Goal: Task Accomplishment & Management: Use online tool/utility

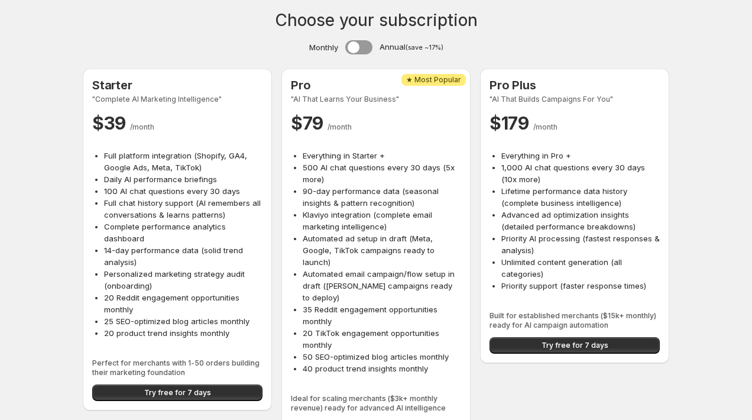
scroll to position [17, 0]
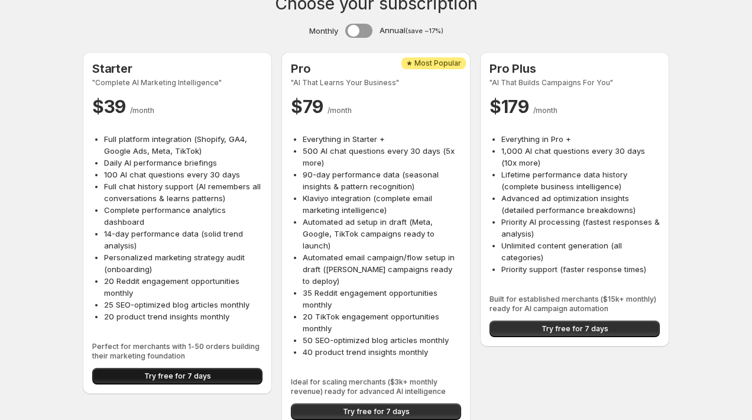
click at [150, 376] on span "Try free for 7 days" at bounding box center [177, 375] width 67 height 9
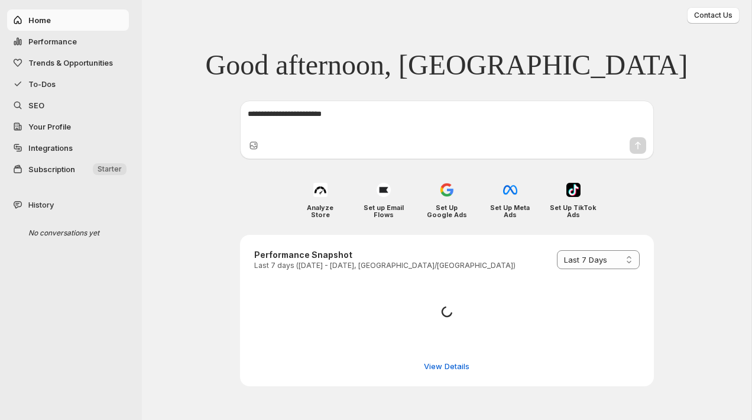
select select "*********"
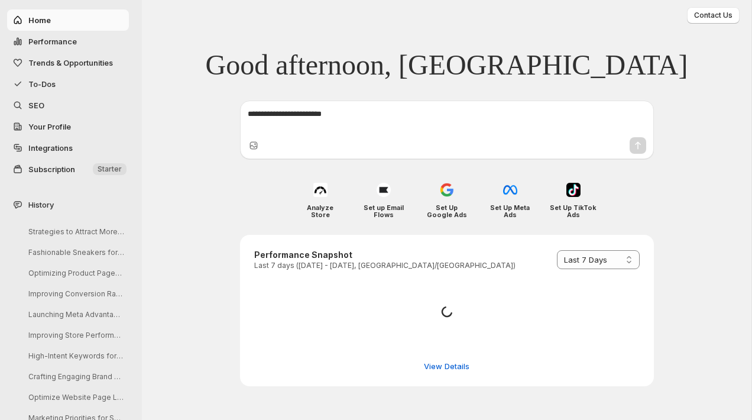
click at [328, 117] on textarea at bounding box center [447, 120] width 399 height 24
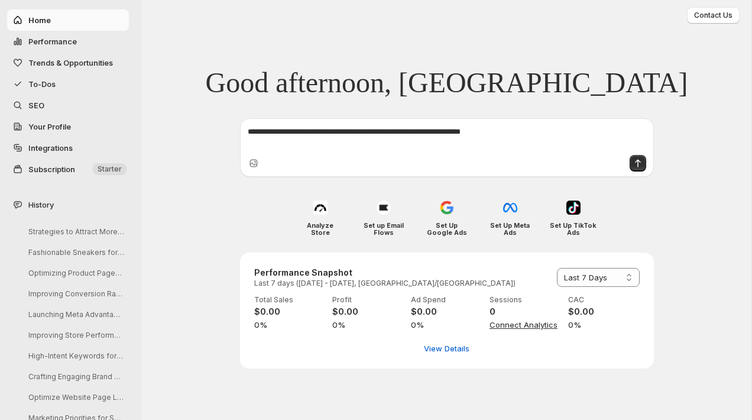
type textarea "**********"
click at [471, 129] on textarea "**********" at bounding box center [447, 138] width 399 height 24
click at [516, 132] on textarea "**********" at bounding box center [447, 138] width 399 height 24
click at [251, 163] on icon "Upload image" at bounding box center [254, 164] width 8 height 8
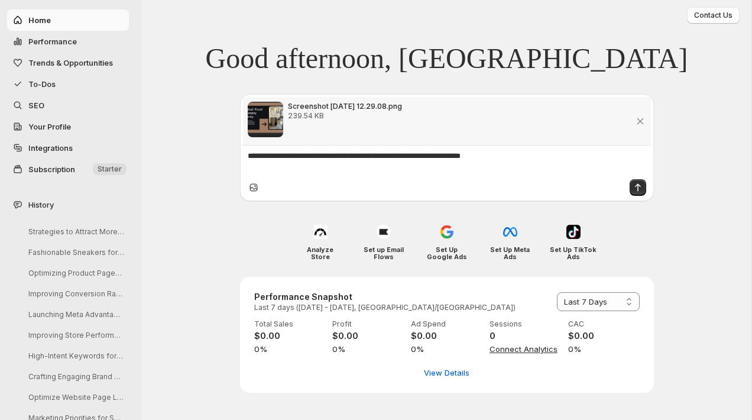
click at [254, 190] on icon "Upload image" at bounding box center [254, 188] width 12 height 12
click at [256, 188] on icon "Upload image" at bounding box center [254, 188] width 12 height 12
click at [639, 187] on icon "Send message" at bounding box center [638, 188] width 12 height 12
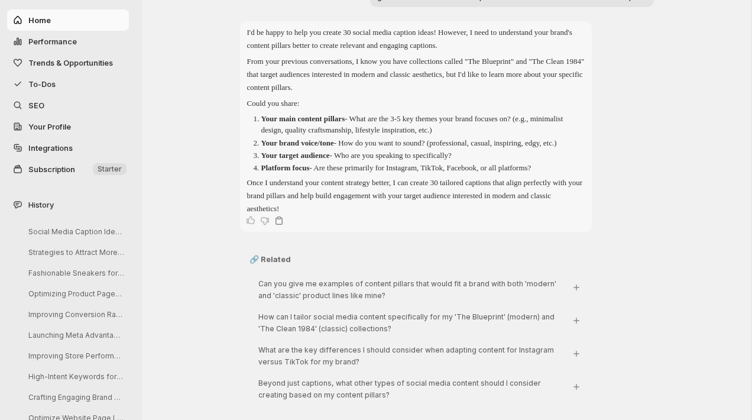
scroll to position [70, 0]
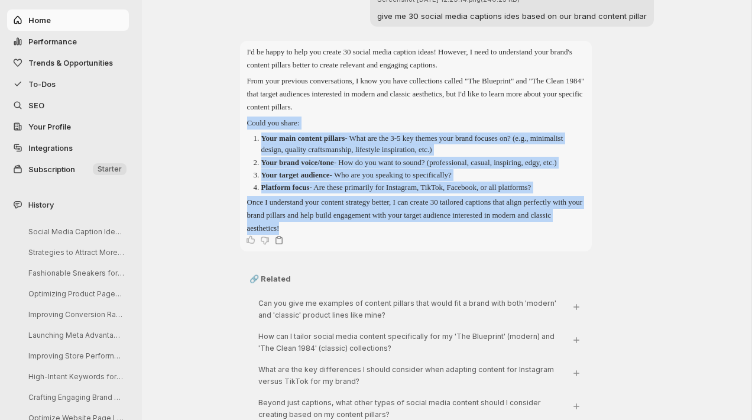
drag, startPoint x: 326, startPoint y: 240, endPoint x: 241, endPoint y: 122, distance: 145.3
click at [241, 122] on div "I'd be happy to help you create 30 social media caption ideas! However, I need …" at bounding box center [416, 146] width 352 height 211
copy div "Could you share: Your main content pillars - What are the 3-5 key themes your b…"
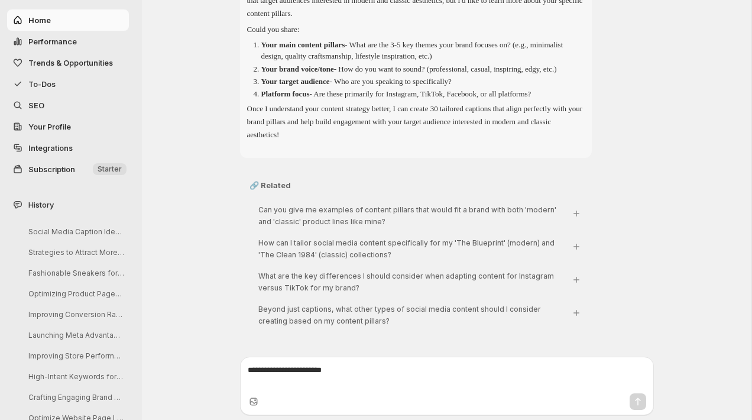
click at [280, 368] on textarea at bounding box center [447, 376] width 399 height 24
paste textarea "**********"
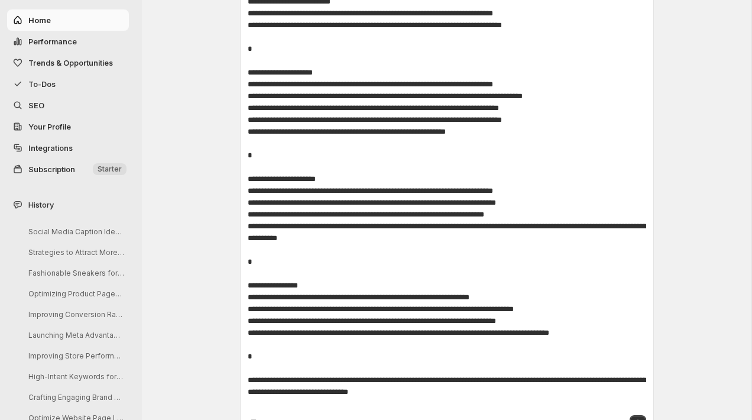
scroll to position [767, 0]
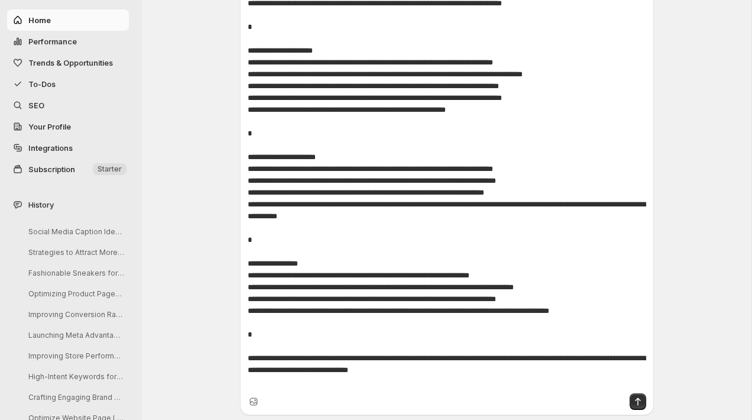
drag, startPoint x: 473, startPoint y: 386, endPoint x: 247, endPoint y: 348, distance: 229.1
click at [247, 348] on div at bounding box center [447, 79] width 408 height 623
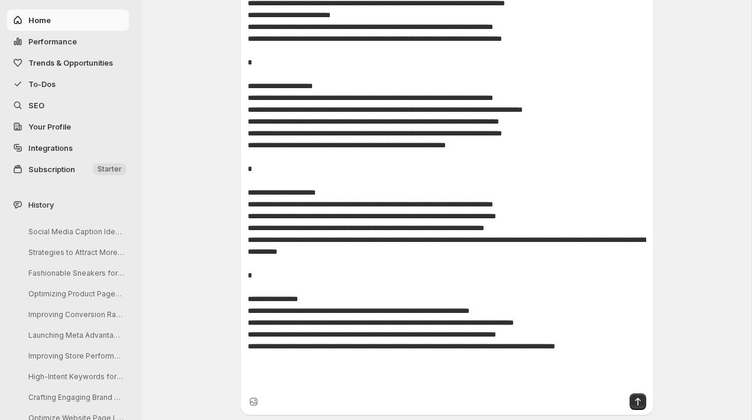
scroll to position [732, 0]
click at [317, 360] on textarea at bounding box center [447, 98] width 399 height 580
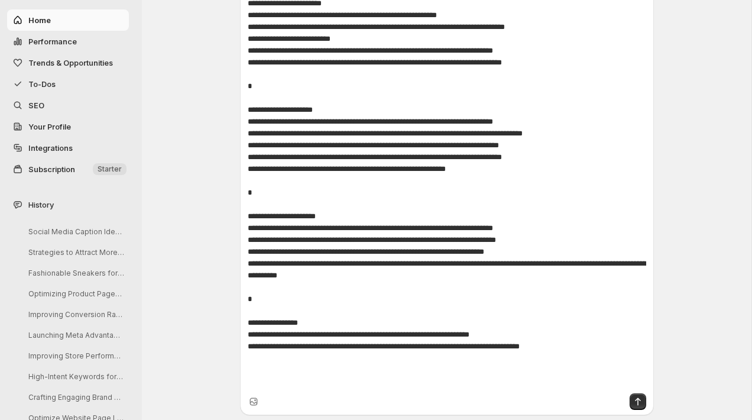
scroll to position [688, 0]
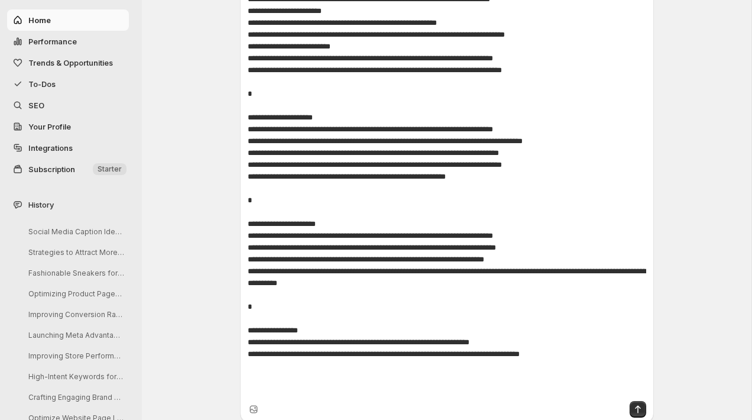
click at [410, 271] on textarea at bounding box center [447, 118] width 399 height 556
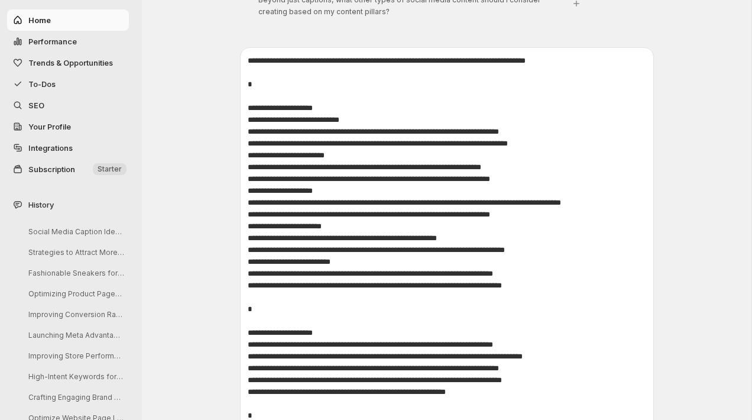
scroll to position [470, 0]
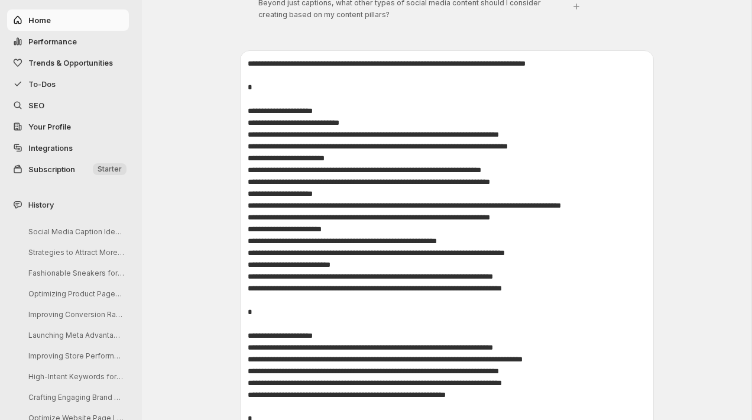
click at [331, 78] on textarea at bounding box center [447, 336] width 399 height 556
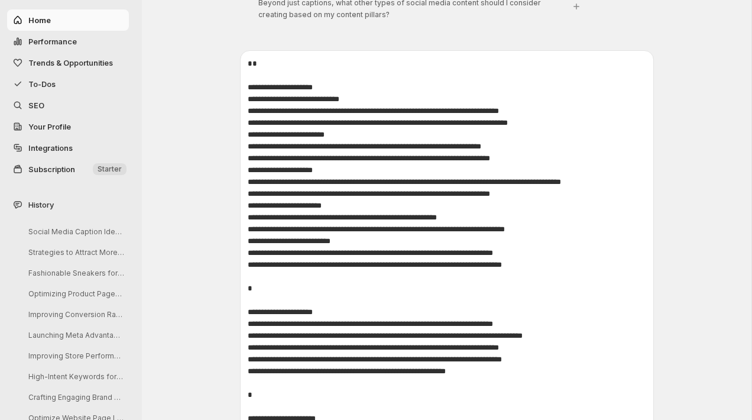
drag, startPoint x: 311, startPoint y: 86, endPoint x: 240, endPoint y: 72, distance: 73.0
click at [240, 72] on div at bounding box center [447, 339] width 414 height 579
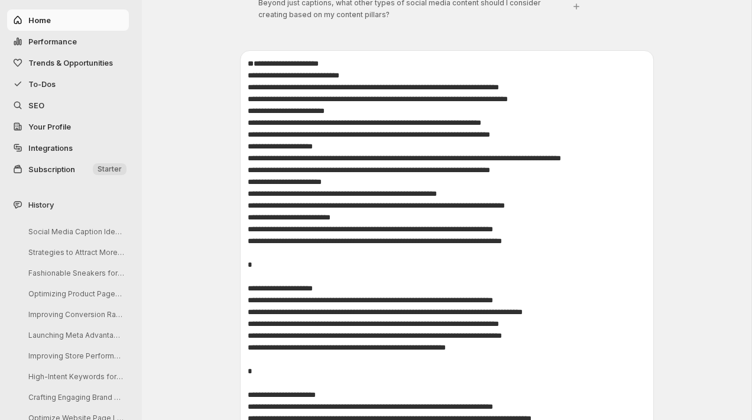
type textarea "**********"
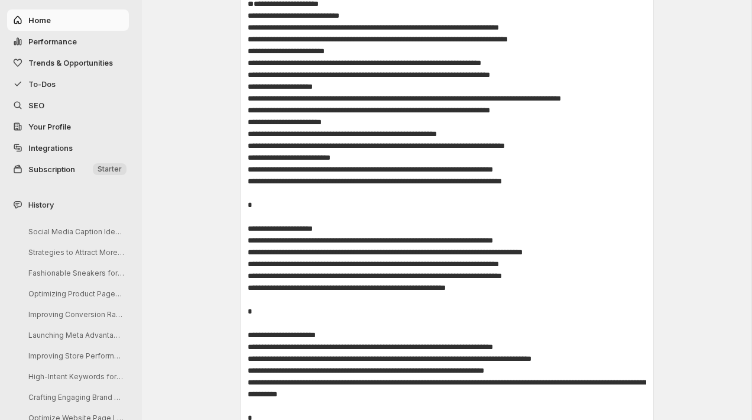
scroll to position [684, 0]
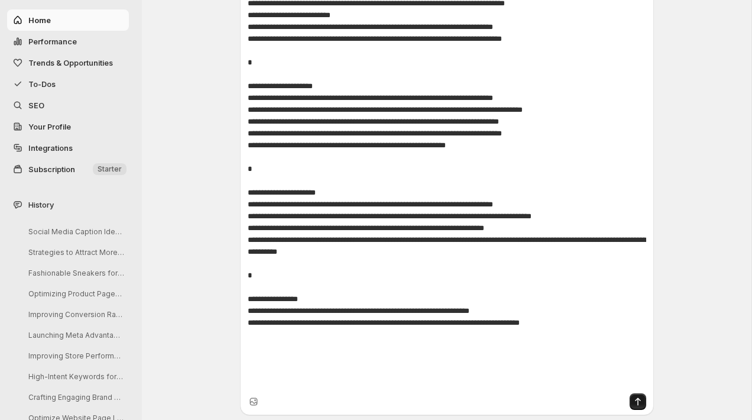
click at [641, 401] on icon "Send message" at bounding box center [638, 402] width 12 height 12
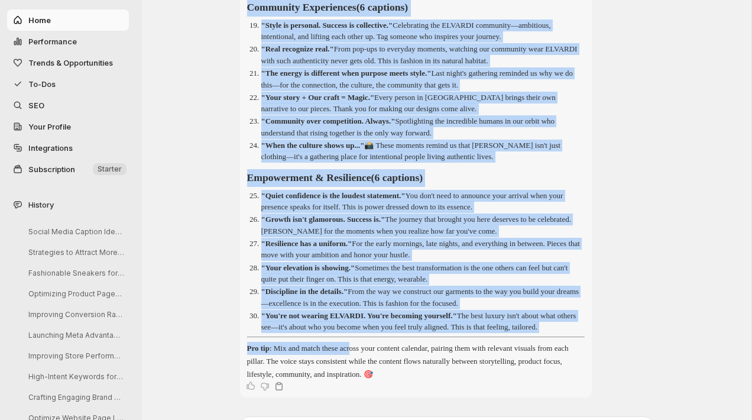
scroll to position [1680, 0]
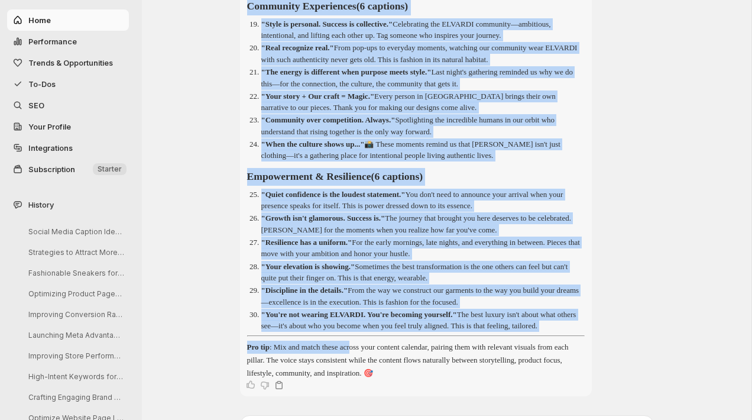
drag, startPoint x: 248, startPoint y: 191, endPoint x: 359, endPoint y: 393, distance: 230.0
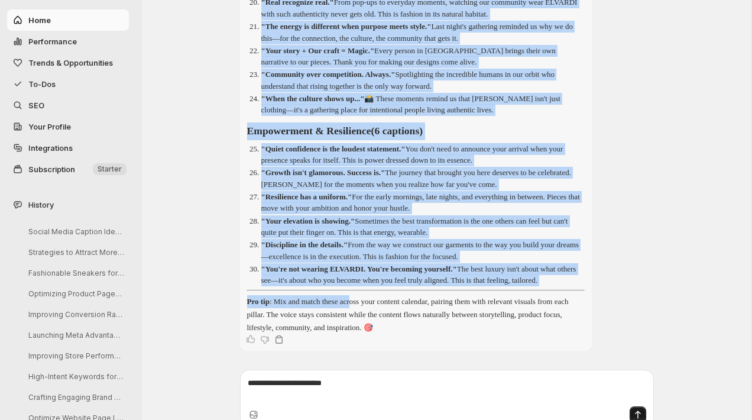
scroll to position [1808, 0]
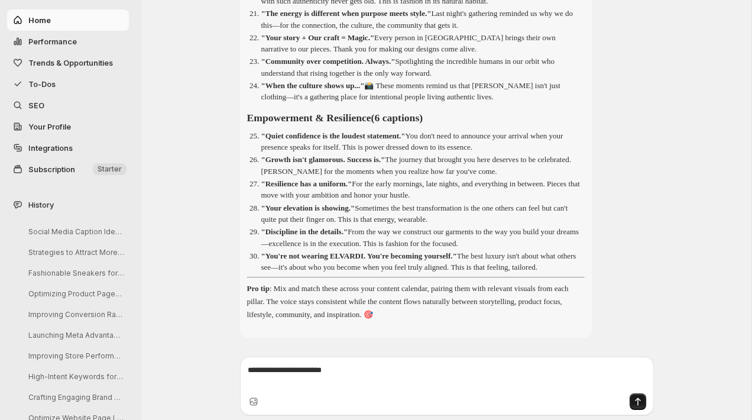
click at [347, 370] on textarea at bounding box center [447, 376] width 399 height 24
type textarea "**********"
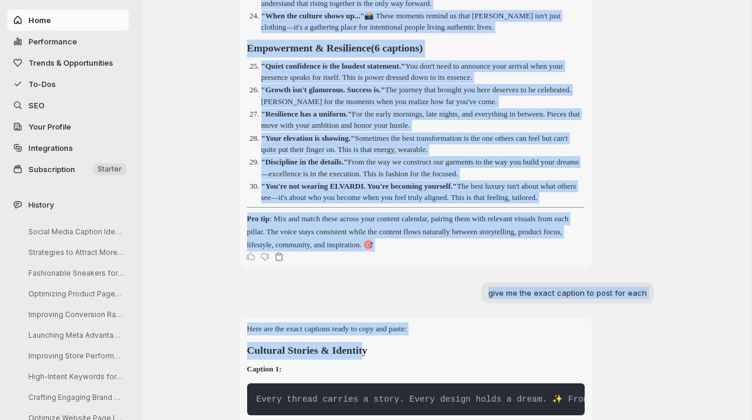
scroll to position [1812, 0]
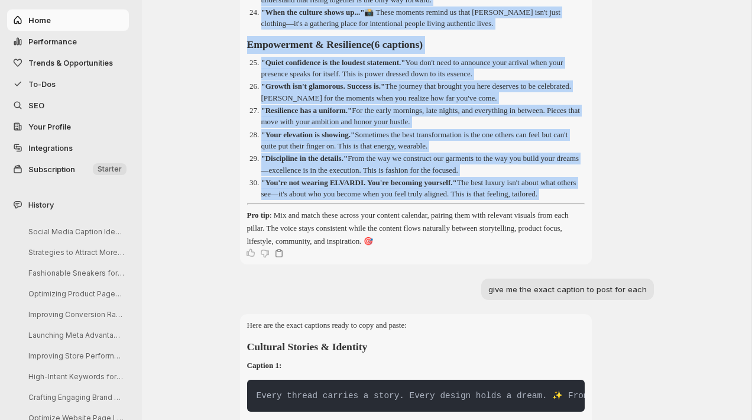
drag, startPoint x: 248, startPoint y: 25, endPoint x: 379, endPoint y: 275, distance: 281.7
copy div "Loremips Dolorsi & Ametcons (6 adipisci) "Elits doeius tempori u labor. Etdol m…"
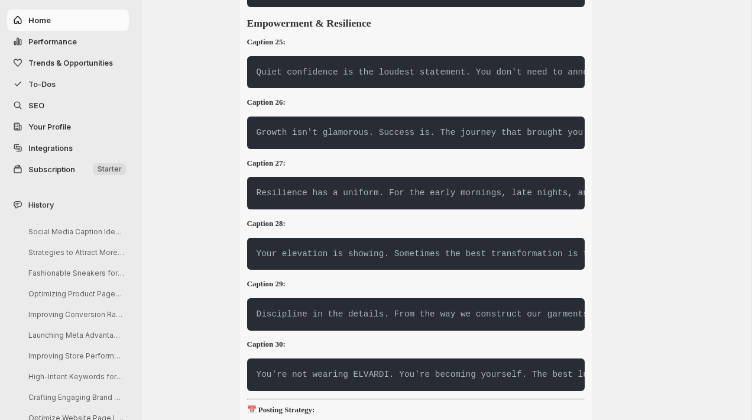
scroll to position [3892, 0]
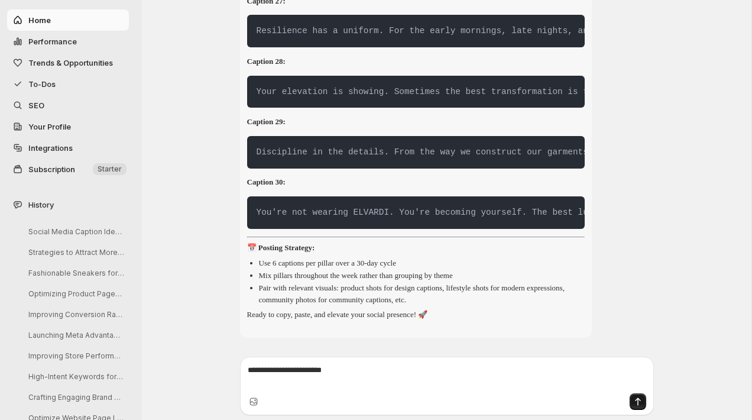
click at [267, 371] on textarea at bounding box center [447, 376] width 399 height 24
paste textarea "**********"
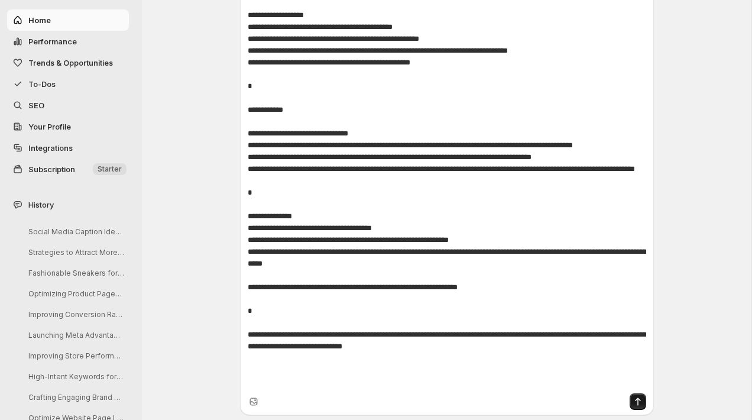
scroll to position [4425, 0]
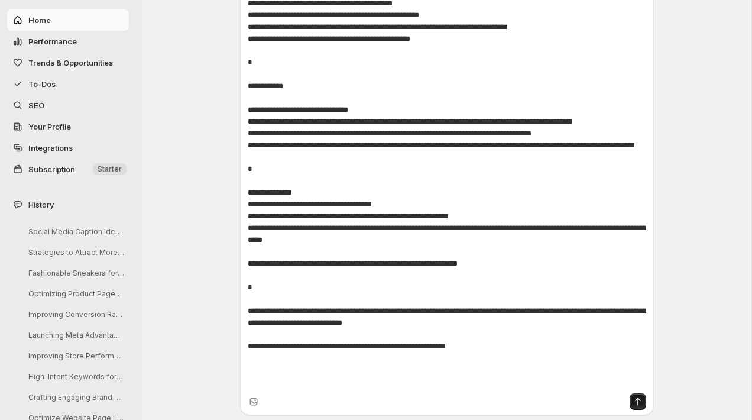
type textarea "**********"
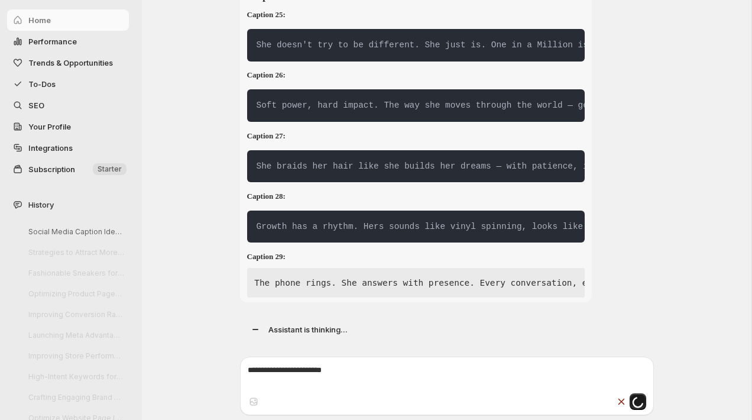
scroll to position [0, 0]
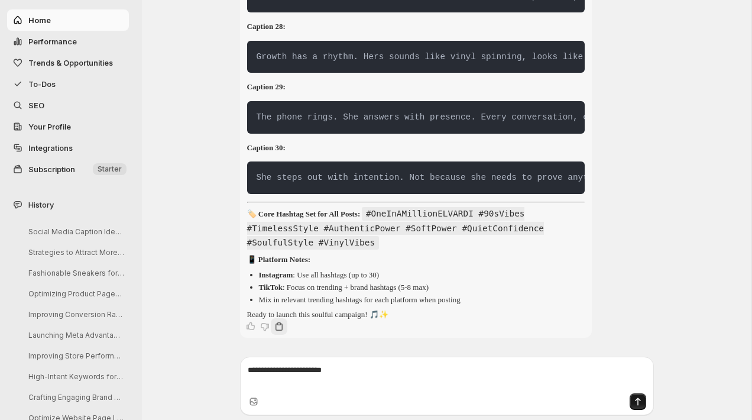
click at [277, 326] on icon "Copy text" at bounding box center [279, 327] width 12 height 12
click at [421, 374] on textarea at bounding box center [447, 376] width 399 height 24
type textarea "**********"
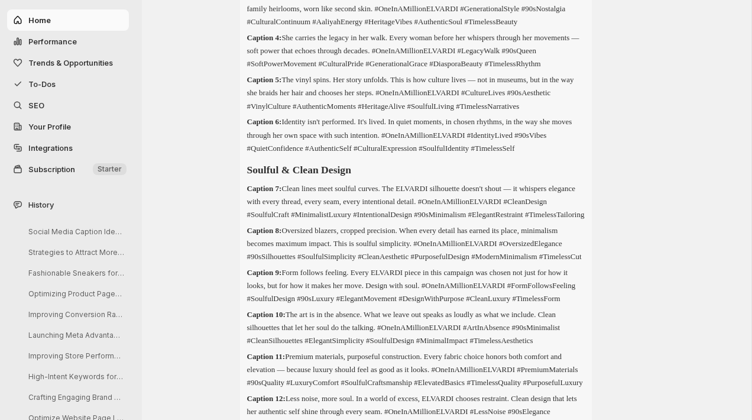
scroll to position [6971, 0]
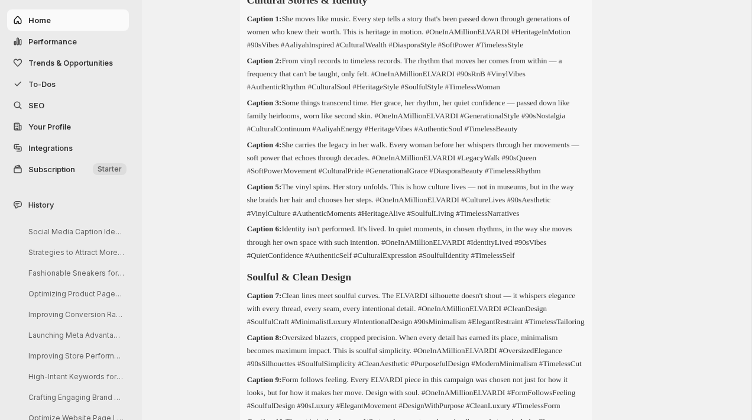
drag, startPoint x: 387, startPoint y: 312, endPoint x: 246, endPoint y: 67, distance: 283.0
copy div "Loremips Dolorsi & Ametcons Adipisc 9: Eli seddo eius tempo. Incid utla etdol m…"
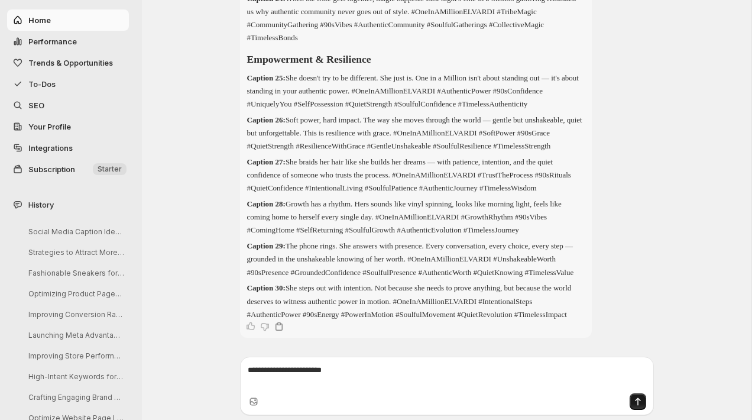
scroll to position [8448, 0]
